Goal: Browse casually: Explore the website without a specific task or goal

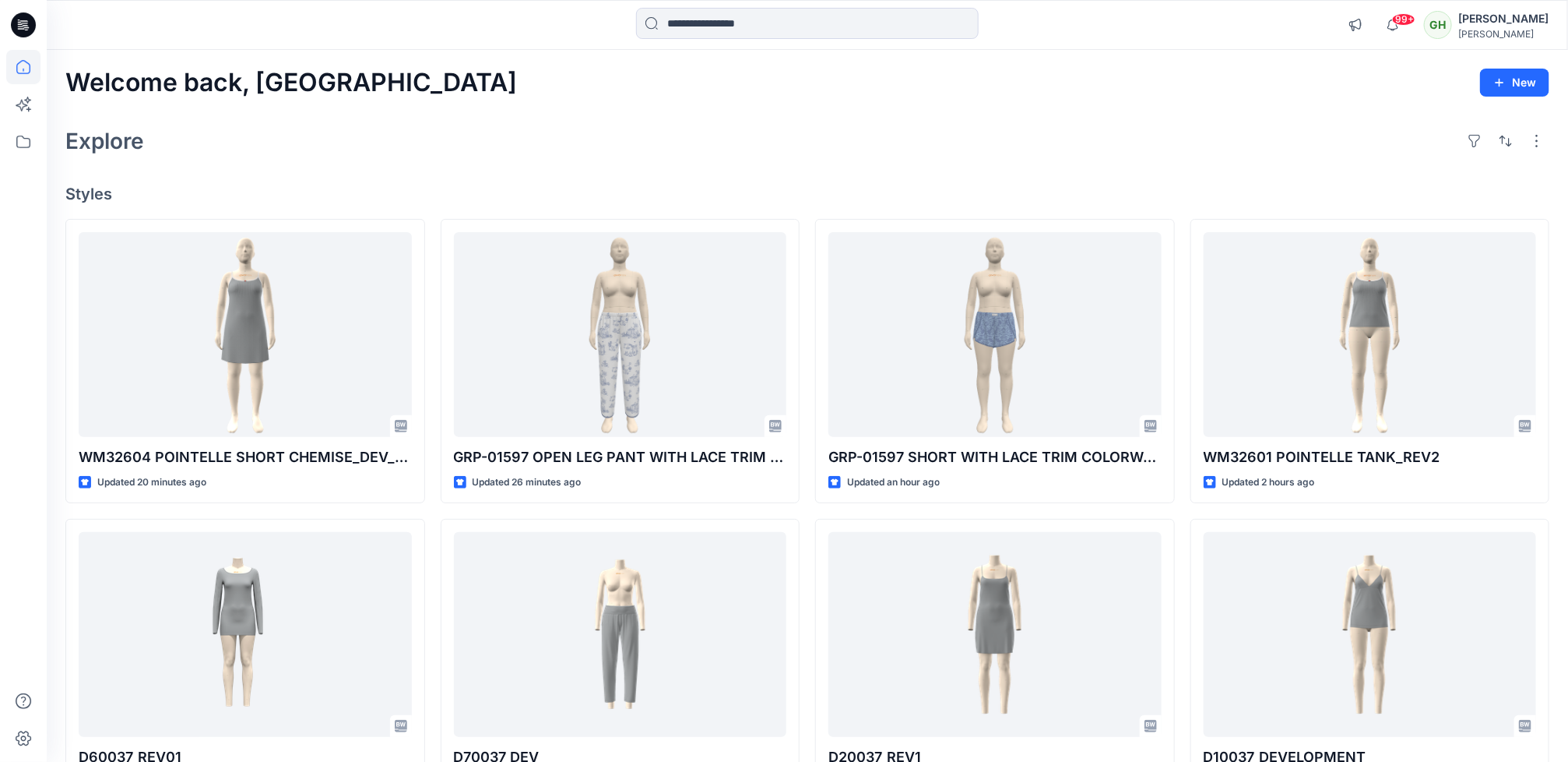
click at [1054, 136] on div "Explore" at bounding box center [807, 141] width 1484 height 37
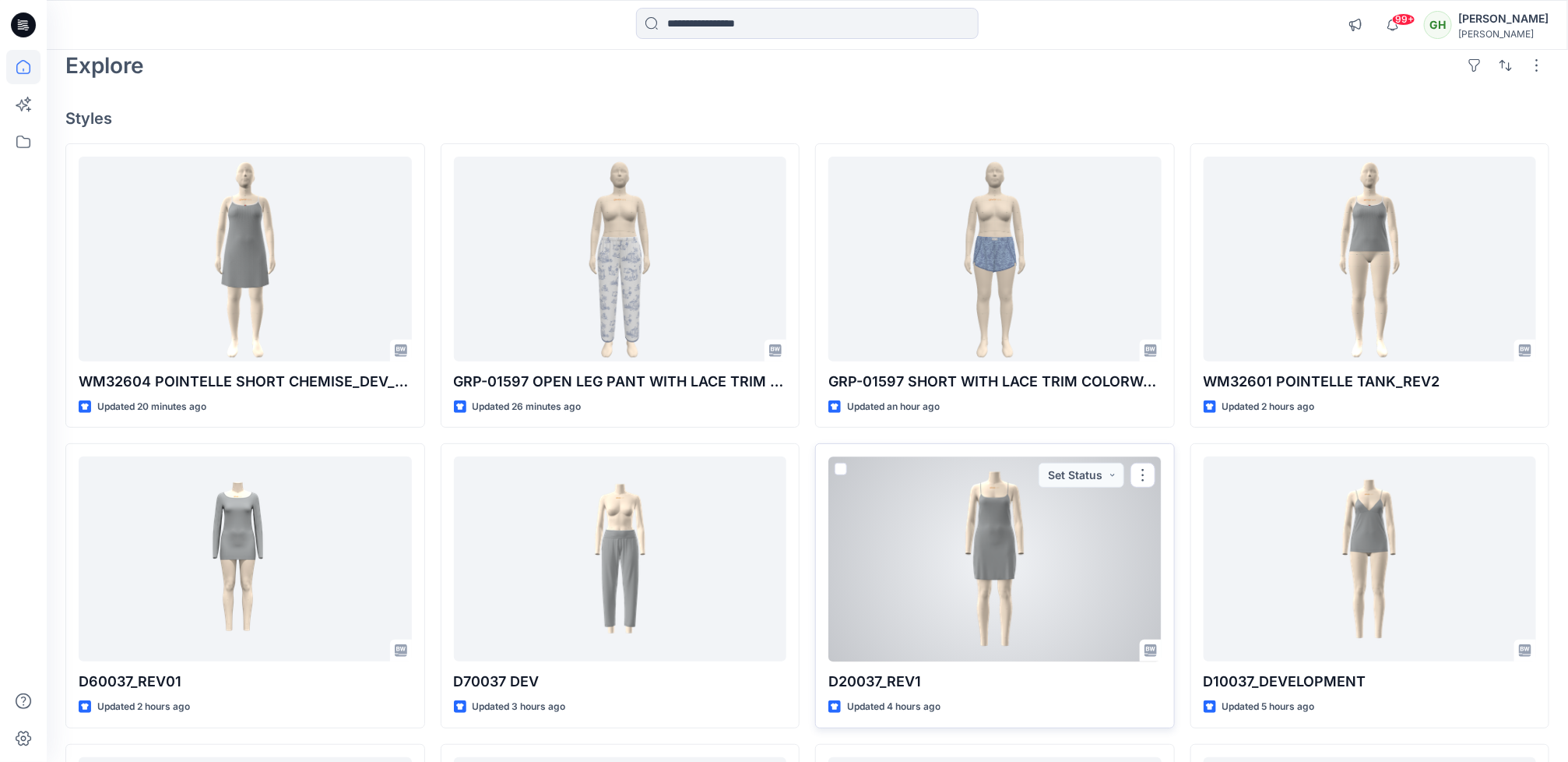
scroll to position [117, 0]
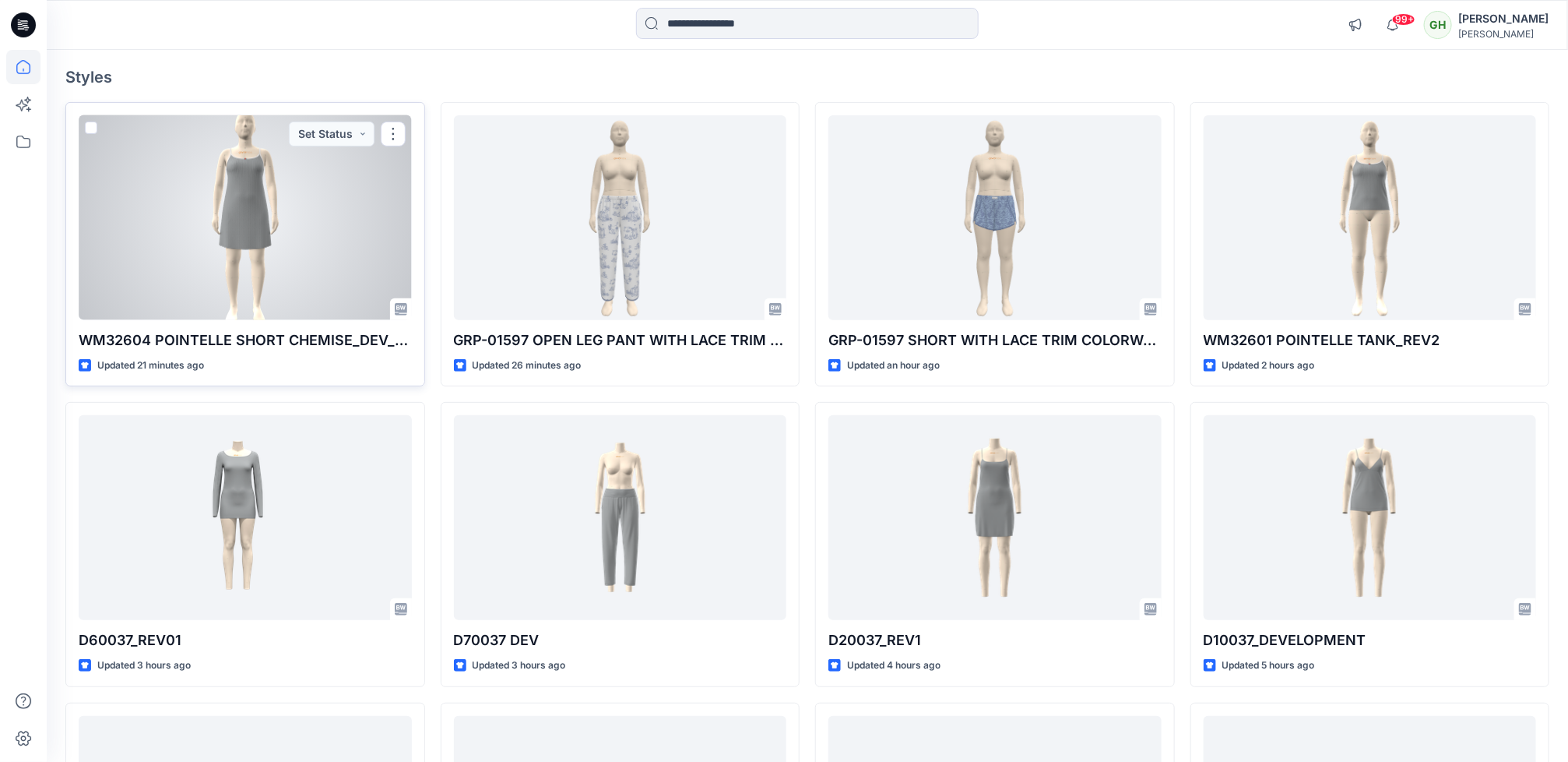
click at [255, 206] on div at bounding box center [245, 218] width 333 height 205
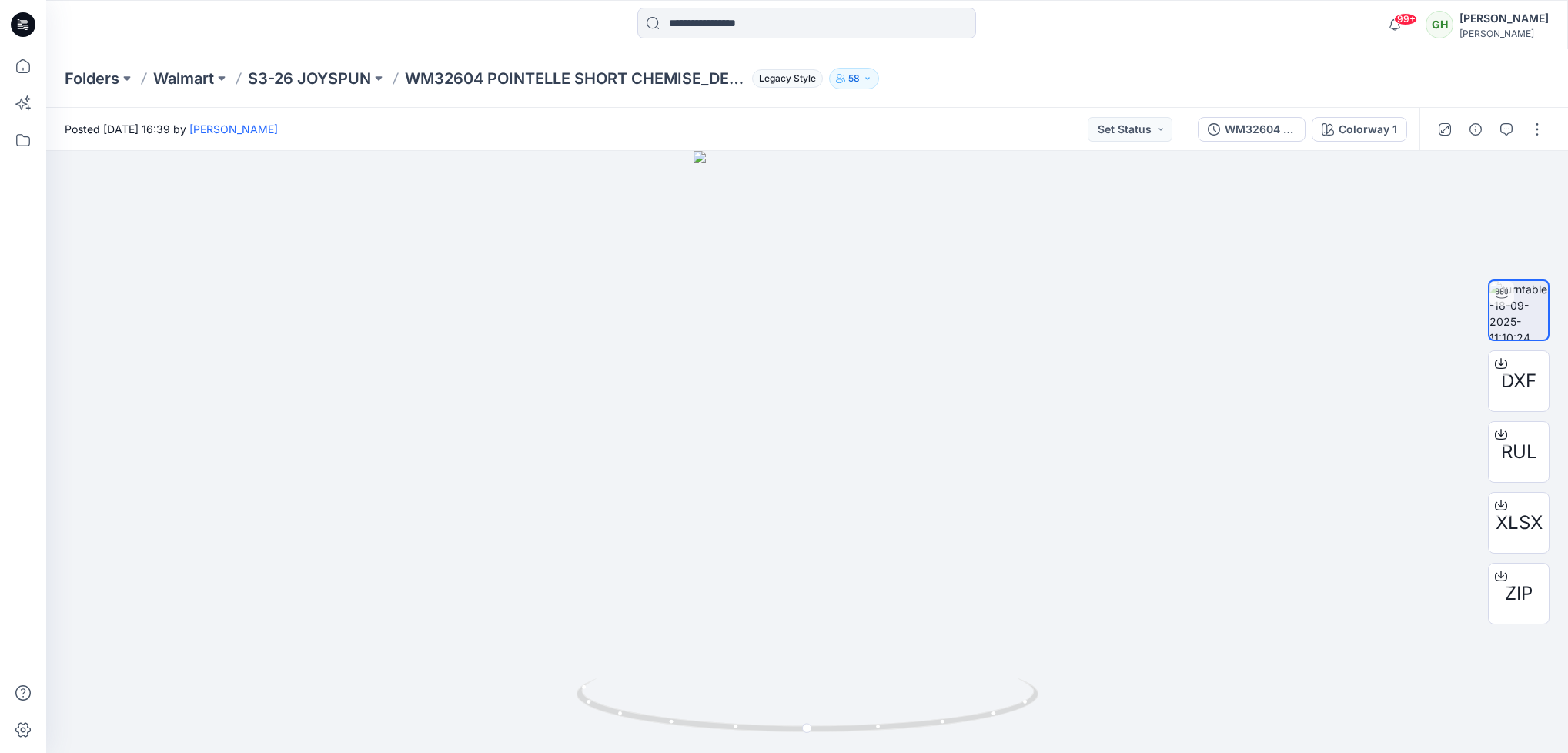
click at [702, 84] on p "WM32604 POINTELLE SHORT CHEMISE_DEV_REV2" at bounding box center [575, 78] width 341 height 22
click at [418, 67] on p "WM32604 POINTELLE SHORT CHEMISE_DEV_REV2" at bounding box center [575, 78] width 341 height 22
click at [686, 72] on p "WM32604 POINTELLE SHORT CHEMISE_DEV_REV2" at bounding box center [575, 78] width 341 height 22
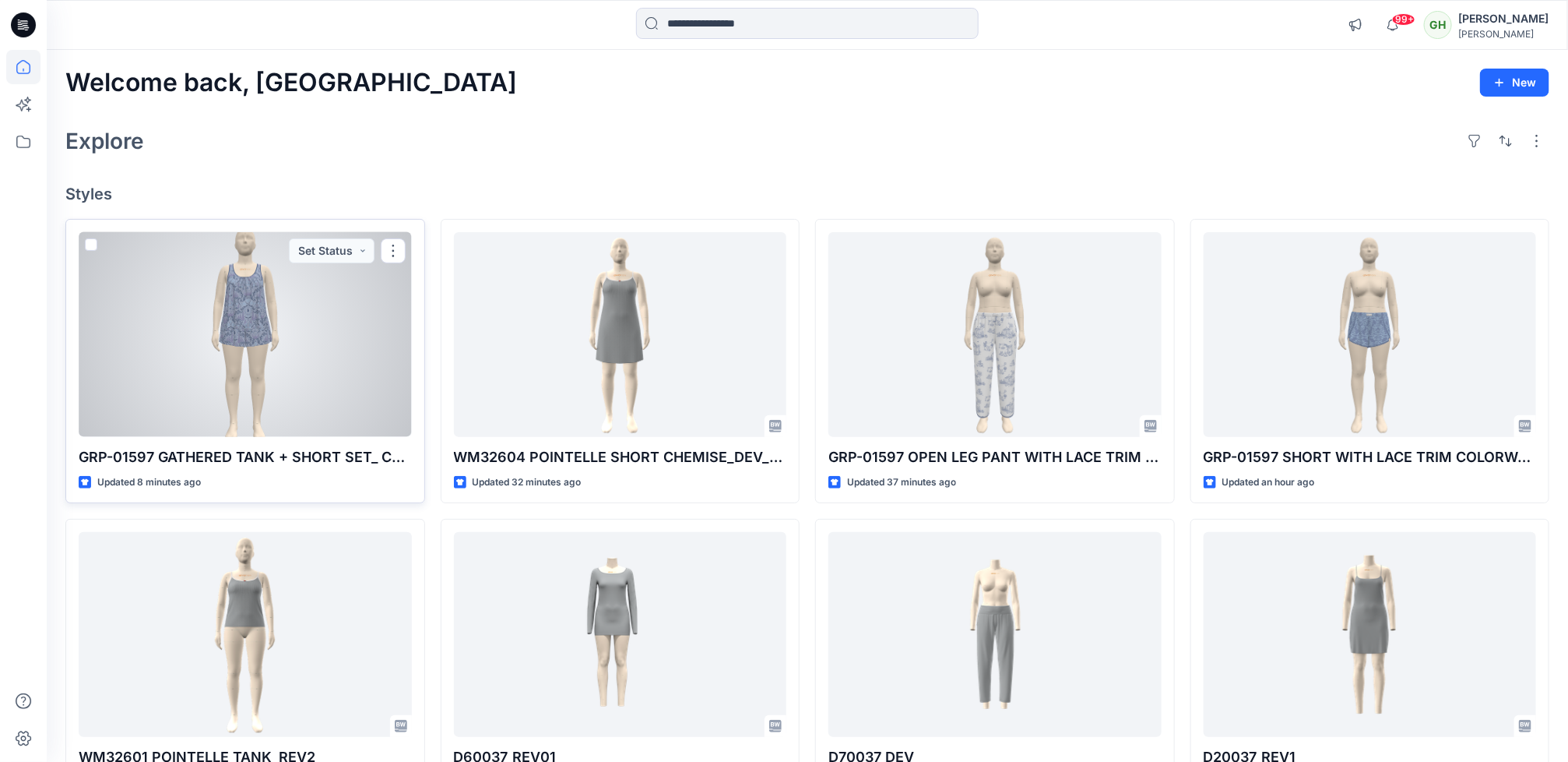
click at [208, 368] on div at bounding box center [245, 335] width 333 height 205
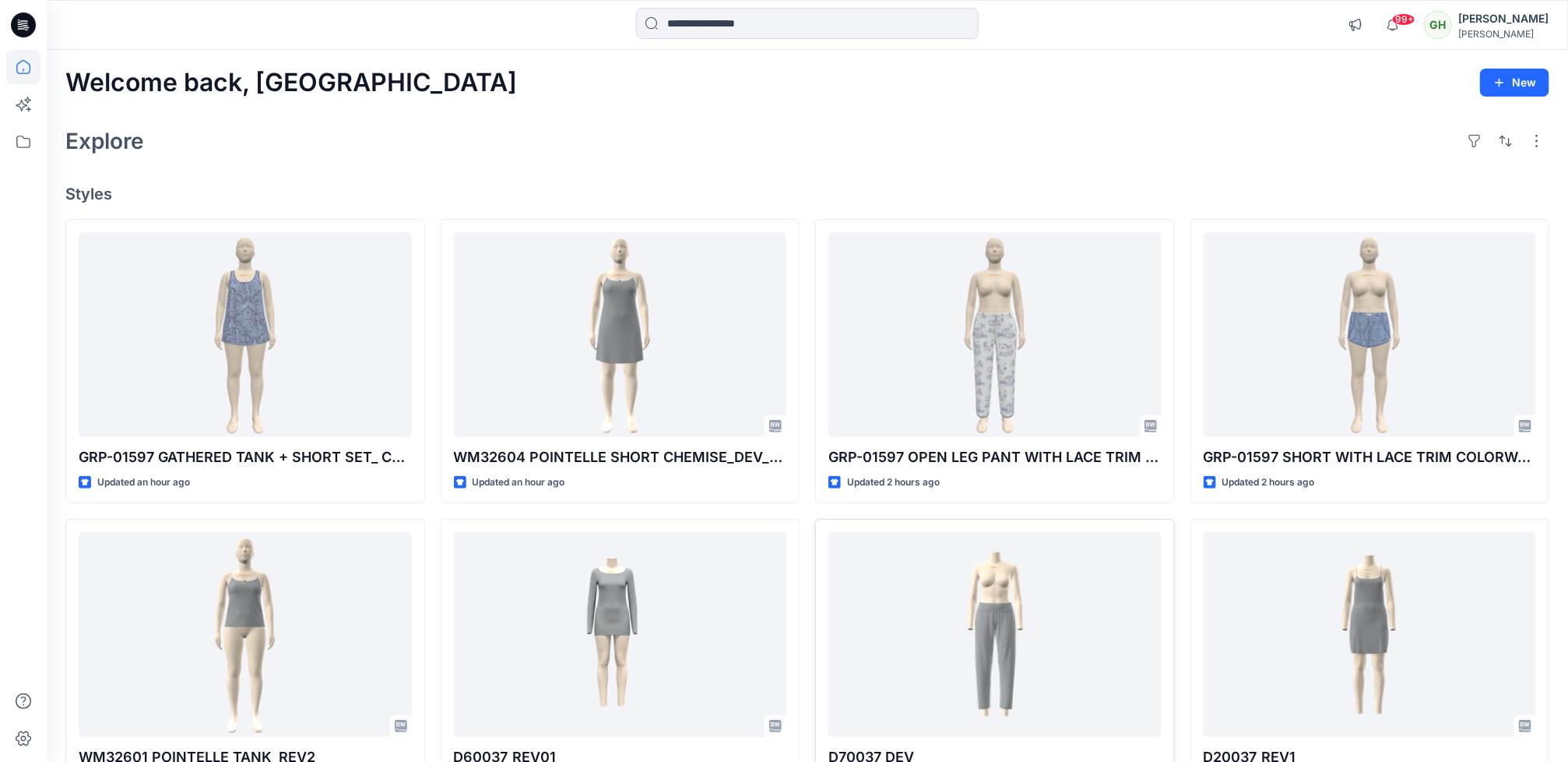
click at [201, 158] on div "Explore" at bounding box center [807, 141] width 1484 height 37
